Goal: Task Accomplishment & Management: Complete application form

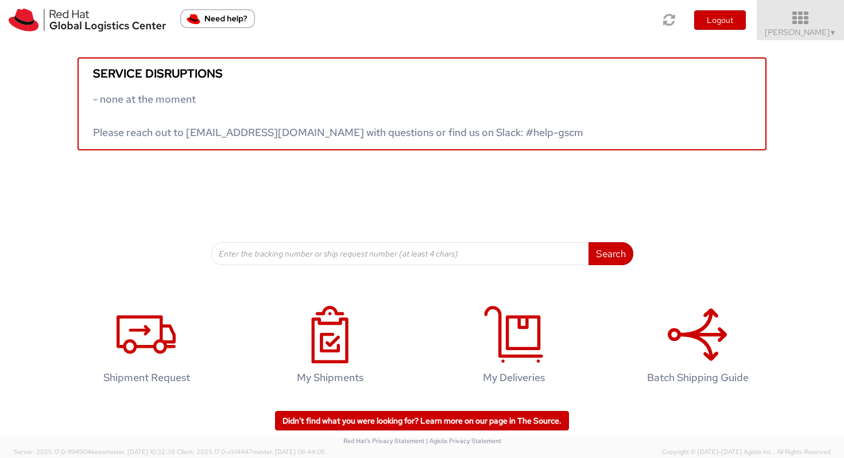
click at [704, 30] on span "Vitoria Alencar ▼" at bounding box center [801, 32] width 72 height 10
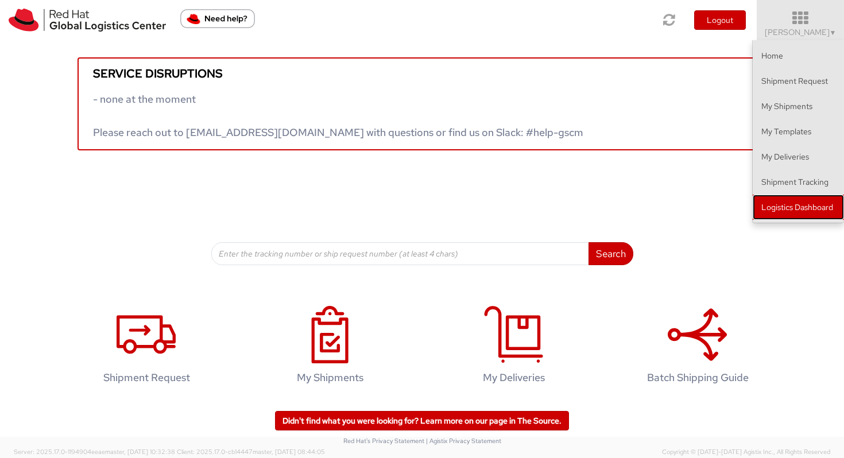
click at [704, 215] on link "Logistics Dashboard" at bounding box center [797, 207] width 91 height 25
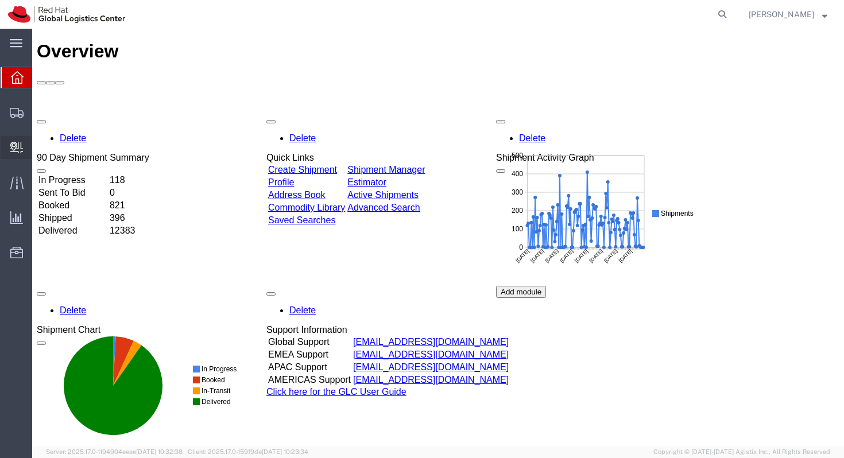
click at [0, 0] on span "Create Delivery" at bounding box center [0, 0] width 0 height 0
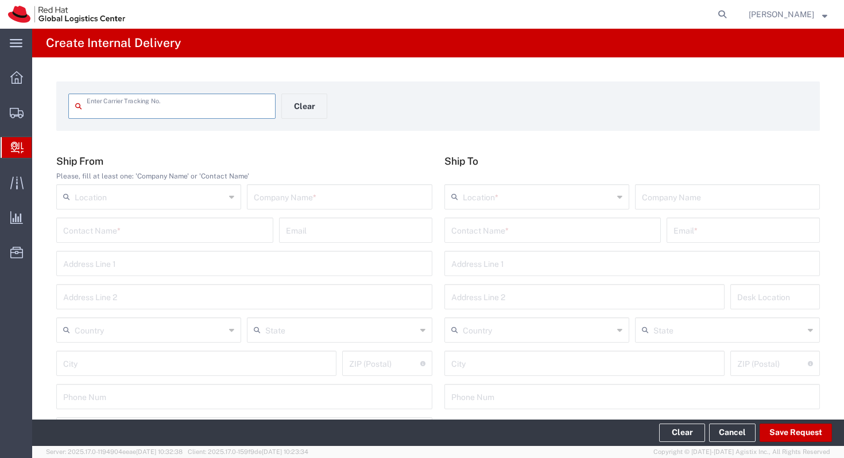
scroll to position [30, 0]
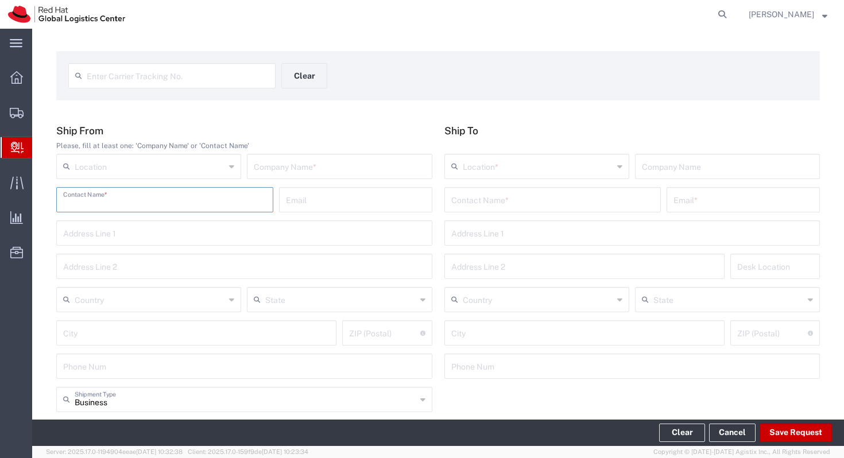
click at [199, 203] on input "text" at bounding box center [164, 199] width 203 height 20
type input "o"
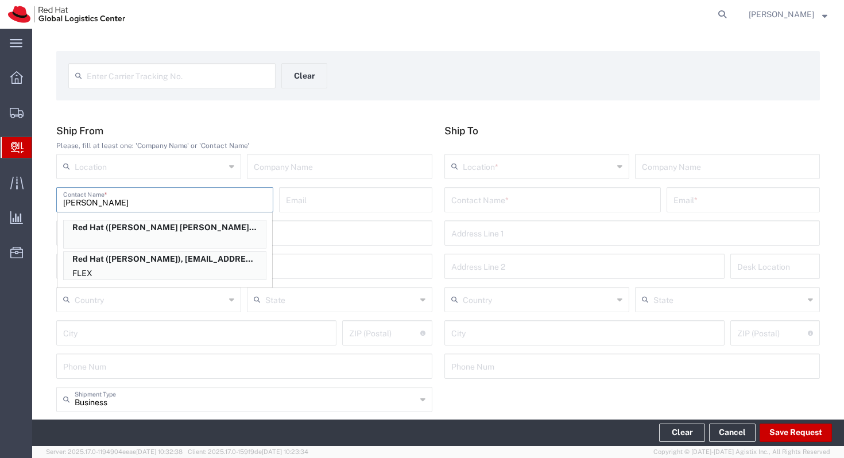
scroll to position [0, 0]
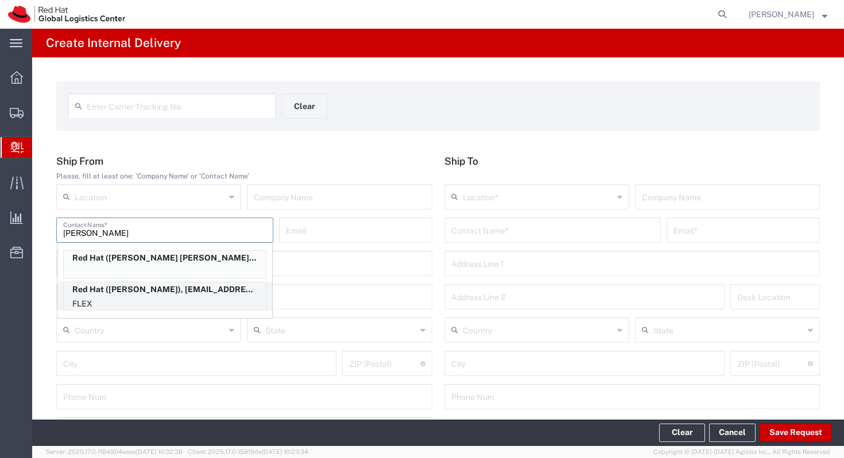
type input "rodrigo v"
click at [204, 294] on p "Red Hat (Rodrigo Venancio), rvenanci@redhat.com" at bounding box center [165, 289] width 202 height 14
type input "Red Hat"
type input "Rodrigo Venancio"
type input "rvenanci@redhat.com"
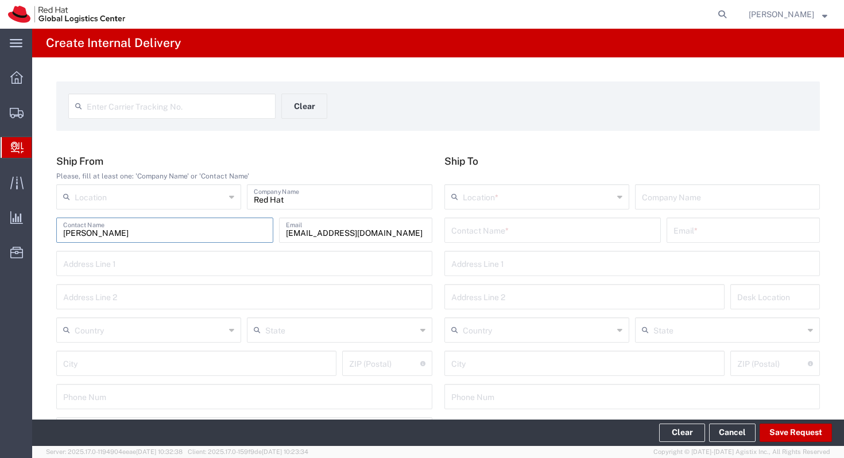
click at [192, 190] on input "text" at bounding box center [150, 196] width 150 height 20
click at [196, 214] on span "RH - Sao Paulo" at bounding box center [148, 222] width 183 height 18
type input "RH - Sao Paulo"
type input "Red Hat Brasil Limitada"
type input "Av. Brg. Faria Lima, 3732"
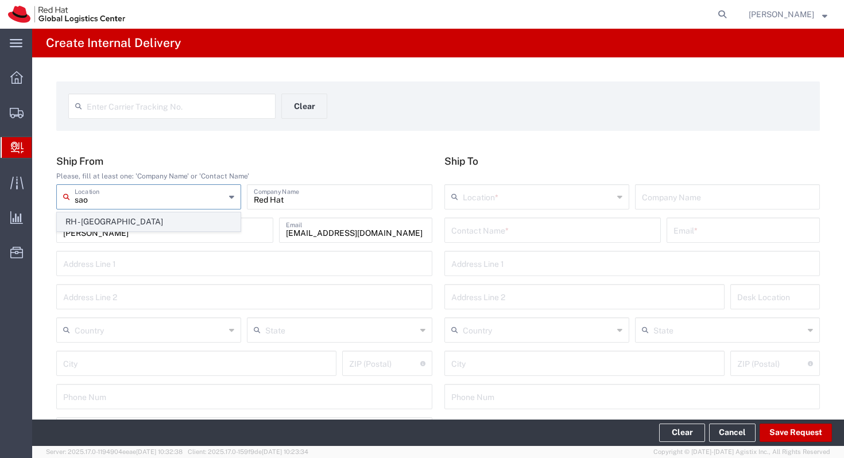
type input "Floor 24 and 25, Itaim Bibi"
type input "Brazil"
type input "SAO PAULO"
type input "04538-132"
type input "000"
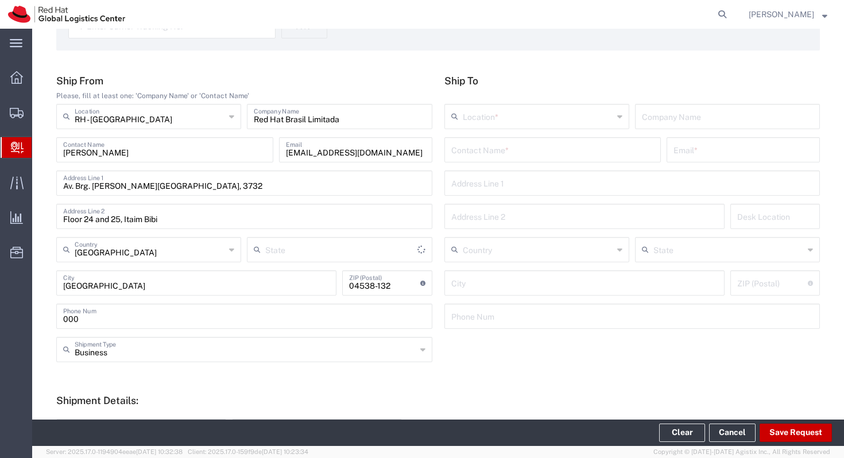
type input "São Paulo"
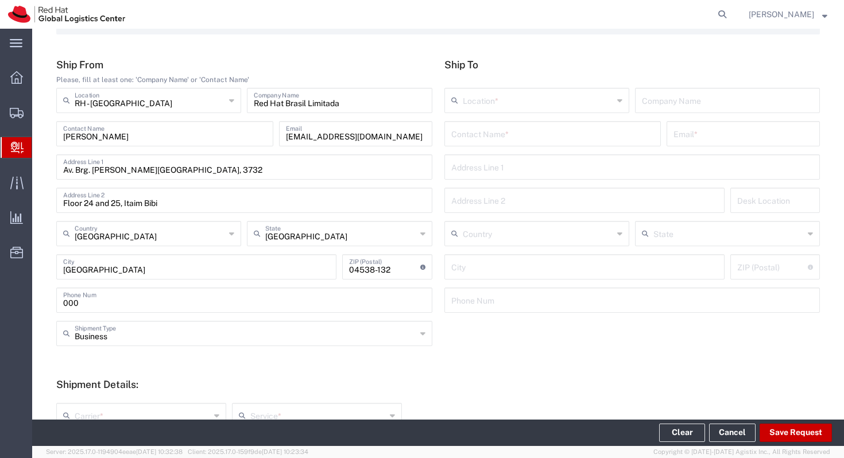
click at [487, 138] on input "text" at bounding box center [552, 133] width 203 height 20
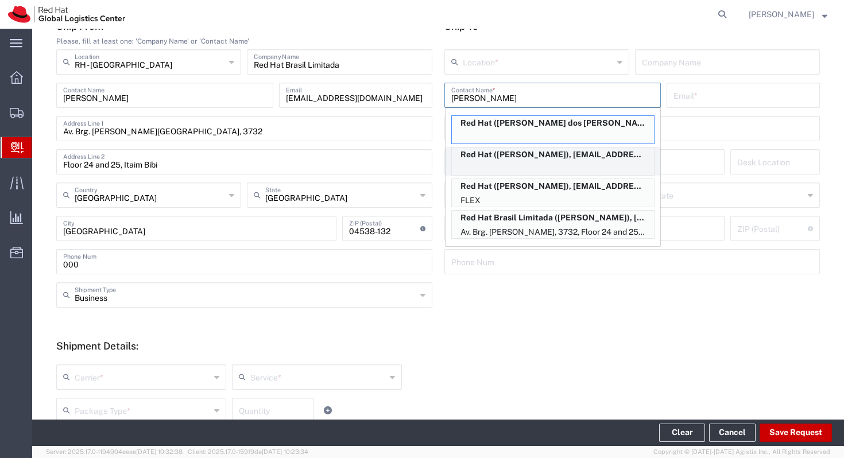
scroll to position [141, 0]
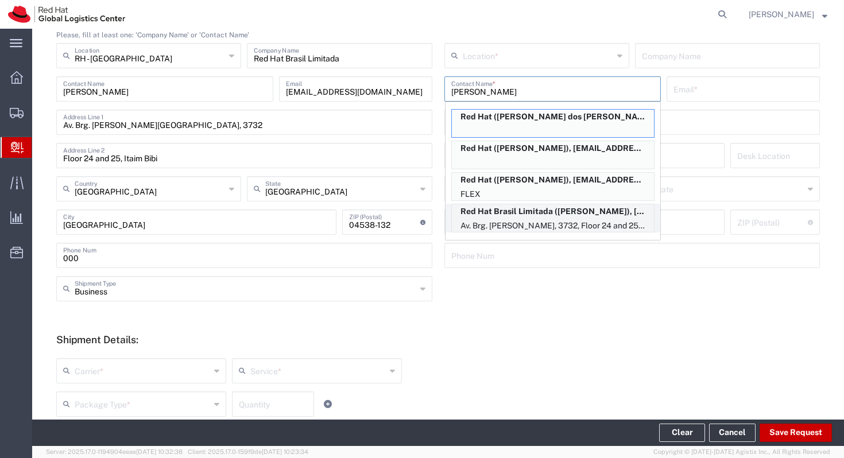
type input "filipe"
click at [527, 219] on p "Av. Brg. Faria Lima, 3732, Floor 24 and 25, Itaim Bibi, FLEX, SAO PAULO, 27, 04…" at bounding box center [553, 226] width 202 height 14
type input "RH - Sao Paulo"
type input "Red Hat Brasil Limitada"
type input "Filipe Alessandro Calo Mendonca"
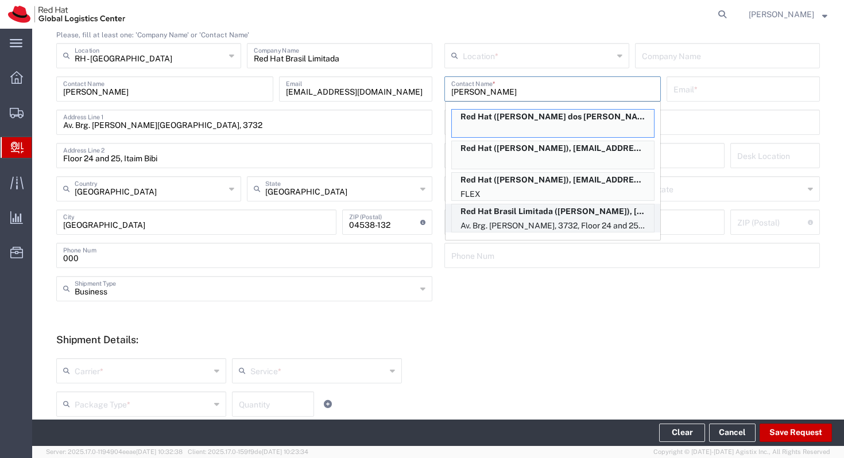
type input "fcalomen@redhat.com"
type input "Av. Brg. Faria Lima, 3732"
type input "Floor 24 and 25, Itaim Bibi"
type input "FLEX"
type input "Brazil"
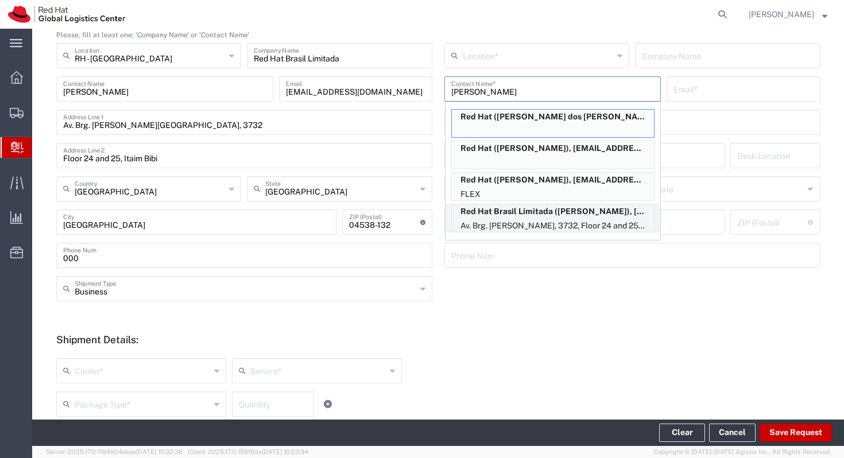
type input "SAO PAULO"
type input "04538-132"
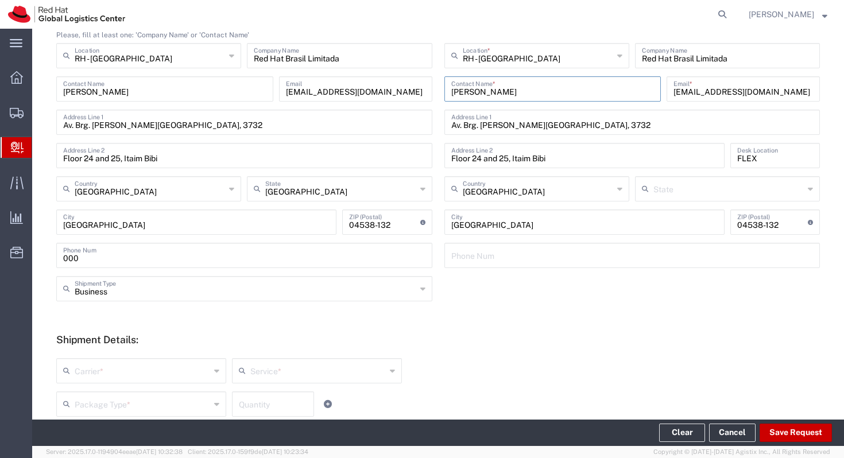
type input "São Paulo"
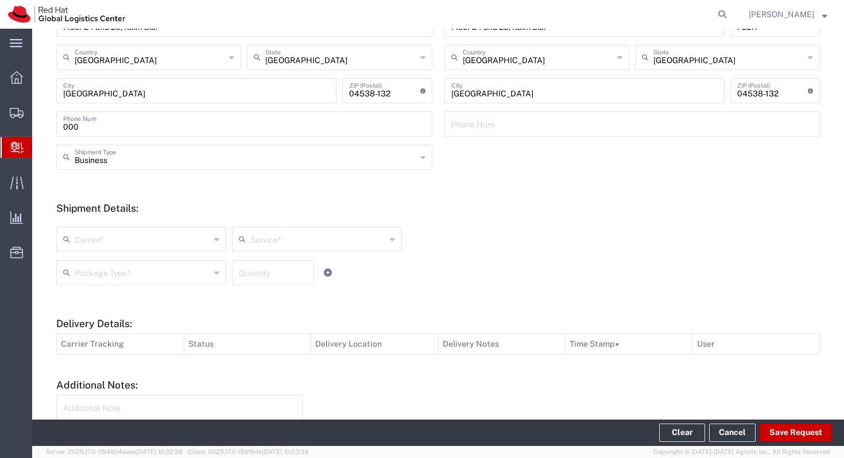
scroll to position [298, 0]
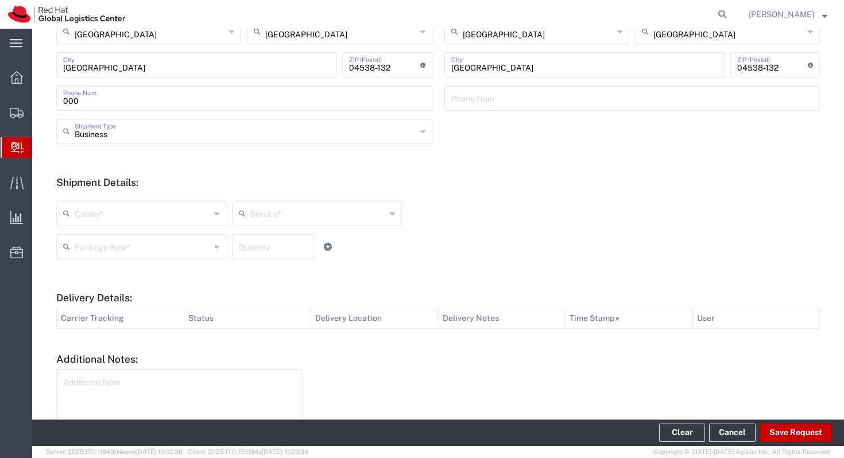
click at [178, 212] on input "text" at bounding box center [142, 213] width 135 height 20
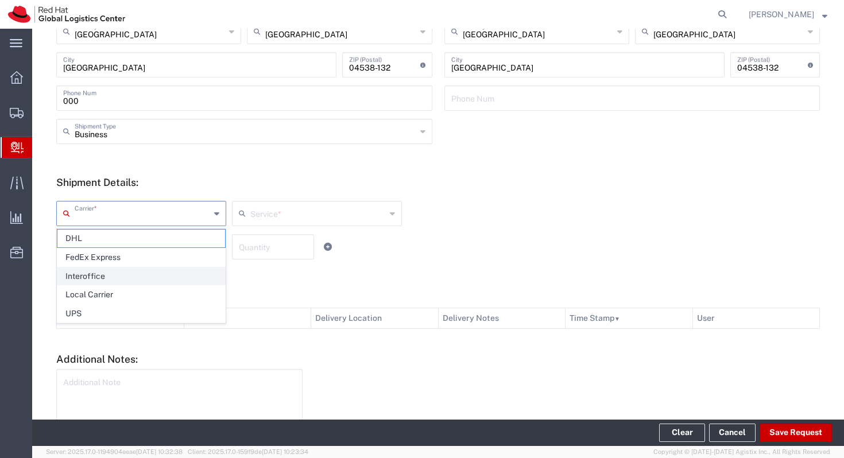
click at [171, 275] on span "Interoffice" at bounding box center [141, 276] width 168 height 18
type input "Interoffice"
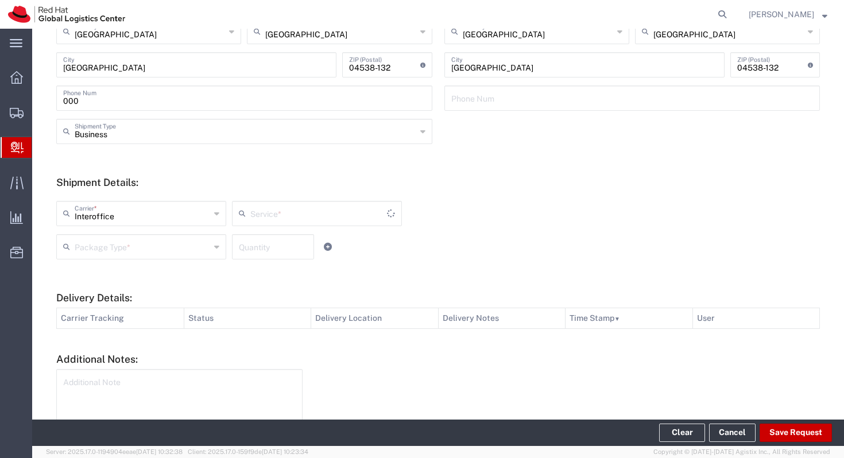
type input "IO_Ground"
click at [202, 246] on input "text" at bounding box center [142, 246] width 135 height 20
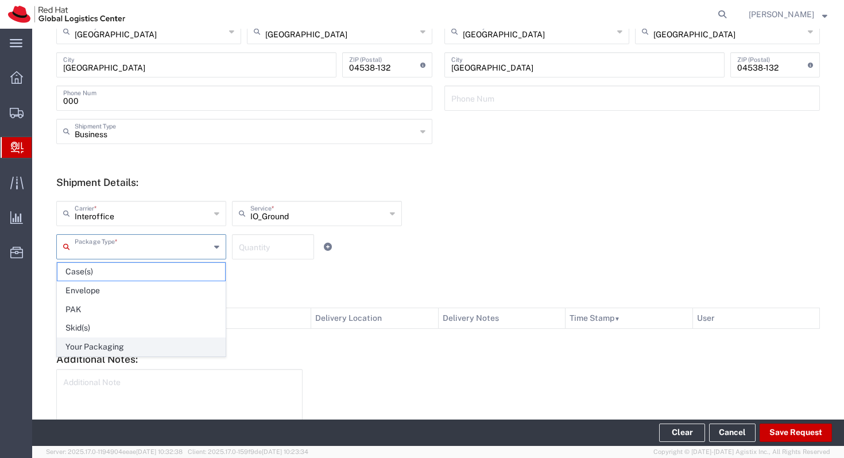
click at [183, 338] on span "Your Packaging" at bounding box center [141, 347] width 168 height 18
type input "Your Packaging"
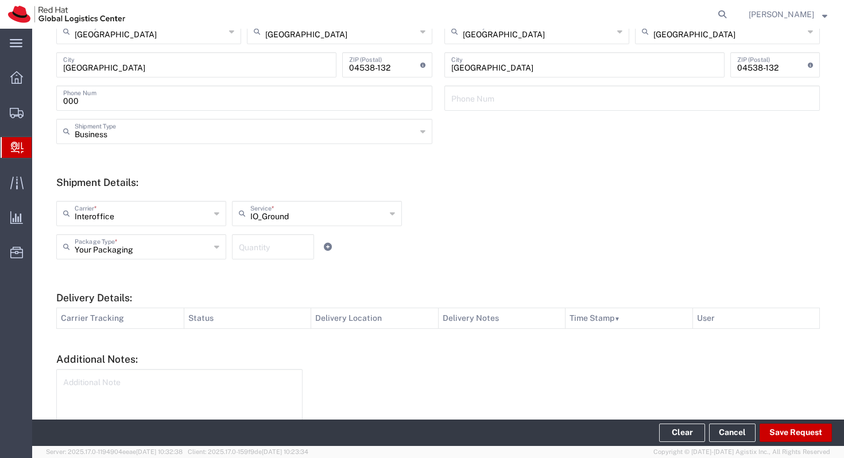
scroll to position [363, 0]
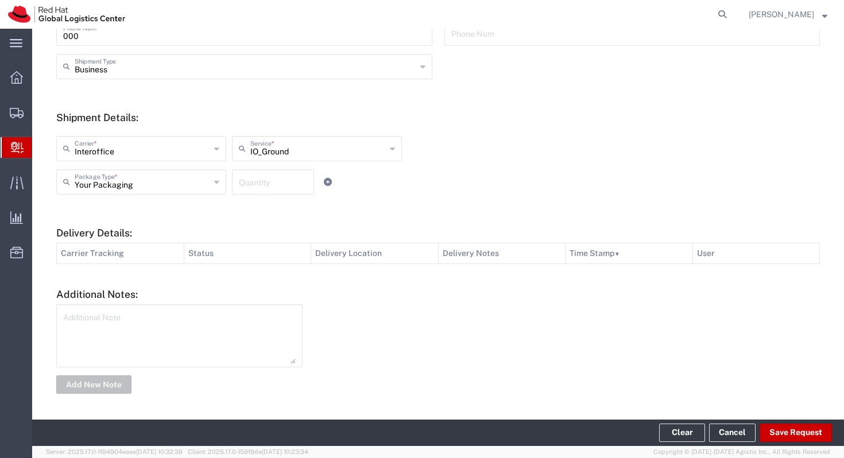
click at [184, 333] on textarea at bounding box center [179, 336] width 232 height 56
type textarea "C"
click at [92, 320] on textarea "Brindes - Canecas." at bounding box center [179, 336] width 232 height 56
click at [99, 319] on textarea "Brindes - Canecas." at bounding box center [179, 336] width 232 height 56
click at [160, 323] on textarea "Brindes - Canecas." at bounding box center [179, 336] width 232 height 56
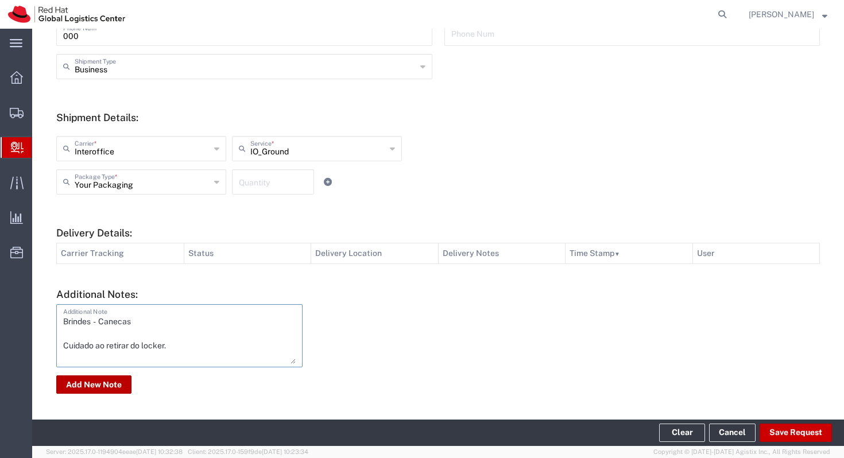
type textarea "Brindes - Canecas Cuidado ao retirar do locker."
click at [77, 391] on button "Add New Note" at bounding box center [93, 384] width 75 height 18
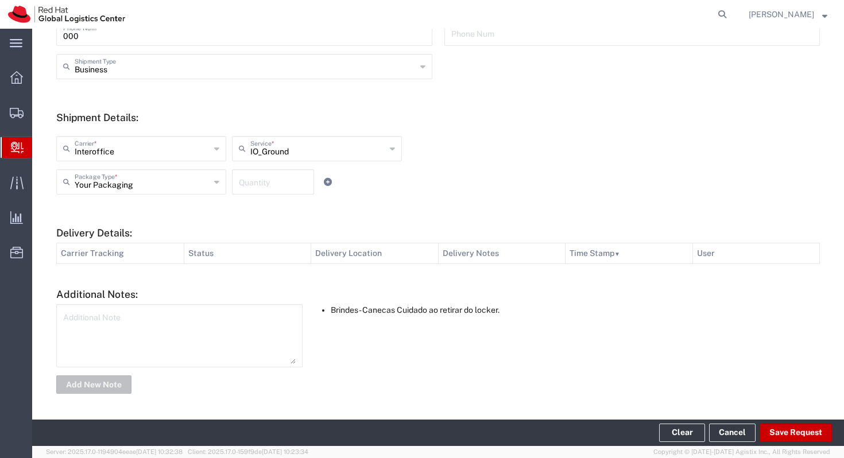
click at [520, 315] on li "Brindes - Canecas Cuidado ao retirar do locker." at bounding box center [575, 310] width 489 height 12
click at [490, 315] on li "Brindes - Canecas Cuidado ao retirar do locker." at bounding box center [575, 310] width 489 height 12
click at [402, 311] on li "Brindes - Canecas Cuidado ao retirar do locker." at bounding box center [575, 310] width 489 height 12
click at [345, 316] on div "Brindes - Canecas Cuidado ao retirar do locker." at bounding box center [567, 349] width 517 height 90
click at [764, 432] on button "Save Request" at bounding box center [795, 433] width 72 height 18
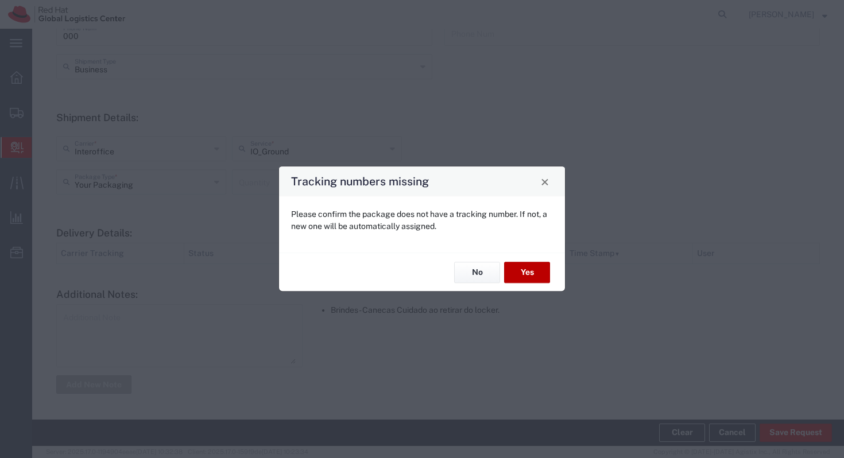
click at [527, 280] on button "Yes" at bounding box center [527, 272] width 46 height 21
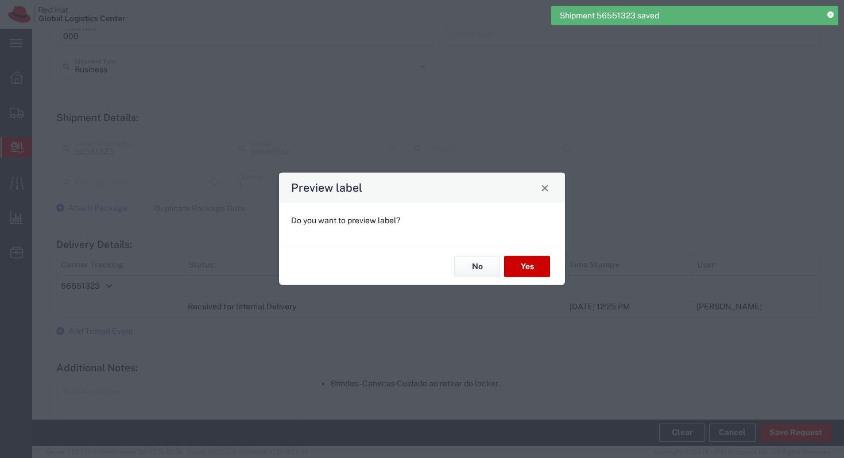
type input "Your Packaging"
type input "IO_Ground"
click at [538, 270] on button "Yes" at bounding box center [527, 266] width 46 height 21
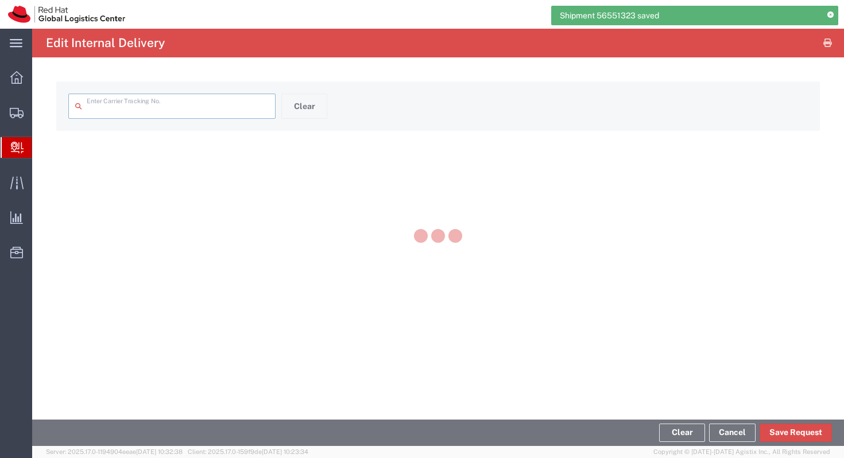
type input "56551323"
